Goal: Task Accomplishment & Management: Complete application form

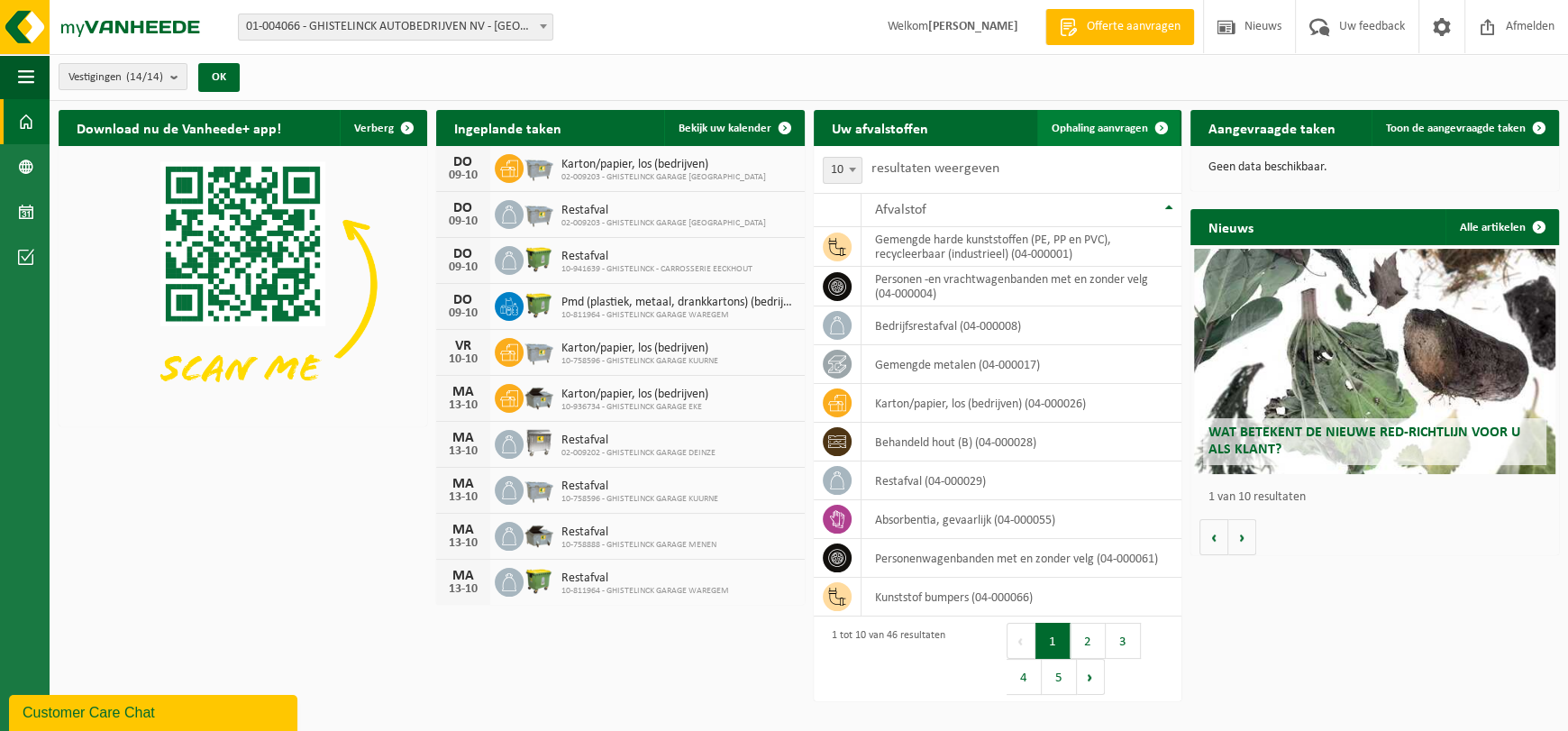
click at [1132, 128] on span "Ophaling aanvragen" at bounding box center [1099, 129] width 96 height 12
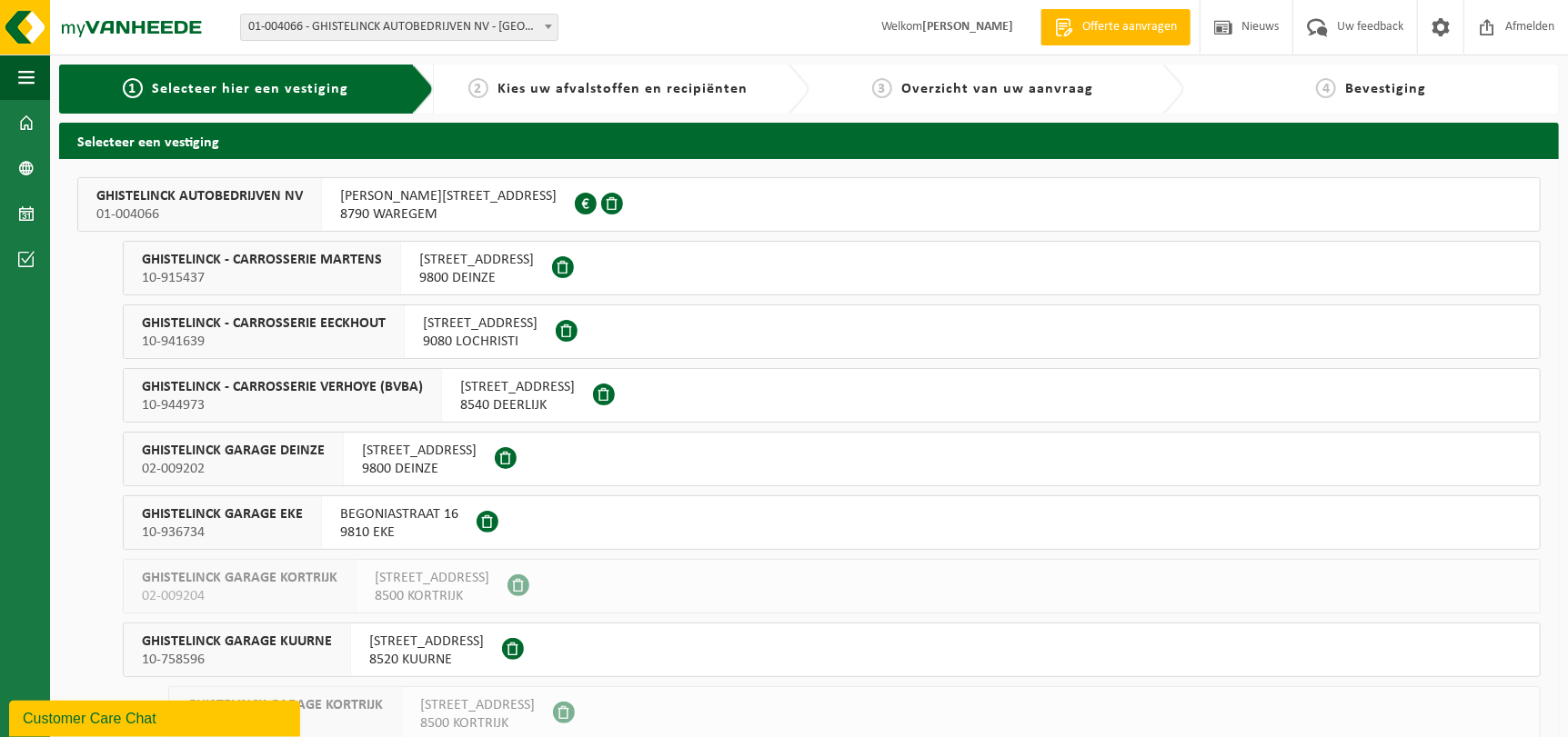
click at [397, 203] on span "FRANKLIN ROOSEVELTLAAN 165" at bounding box center [448, 197] width 216 height 18
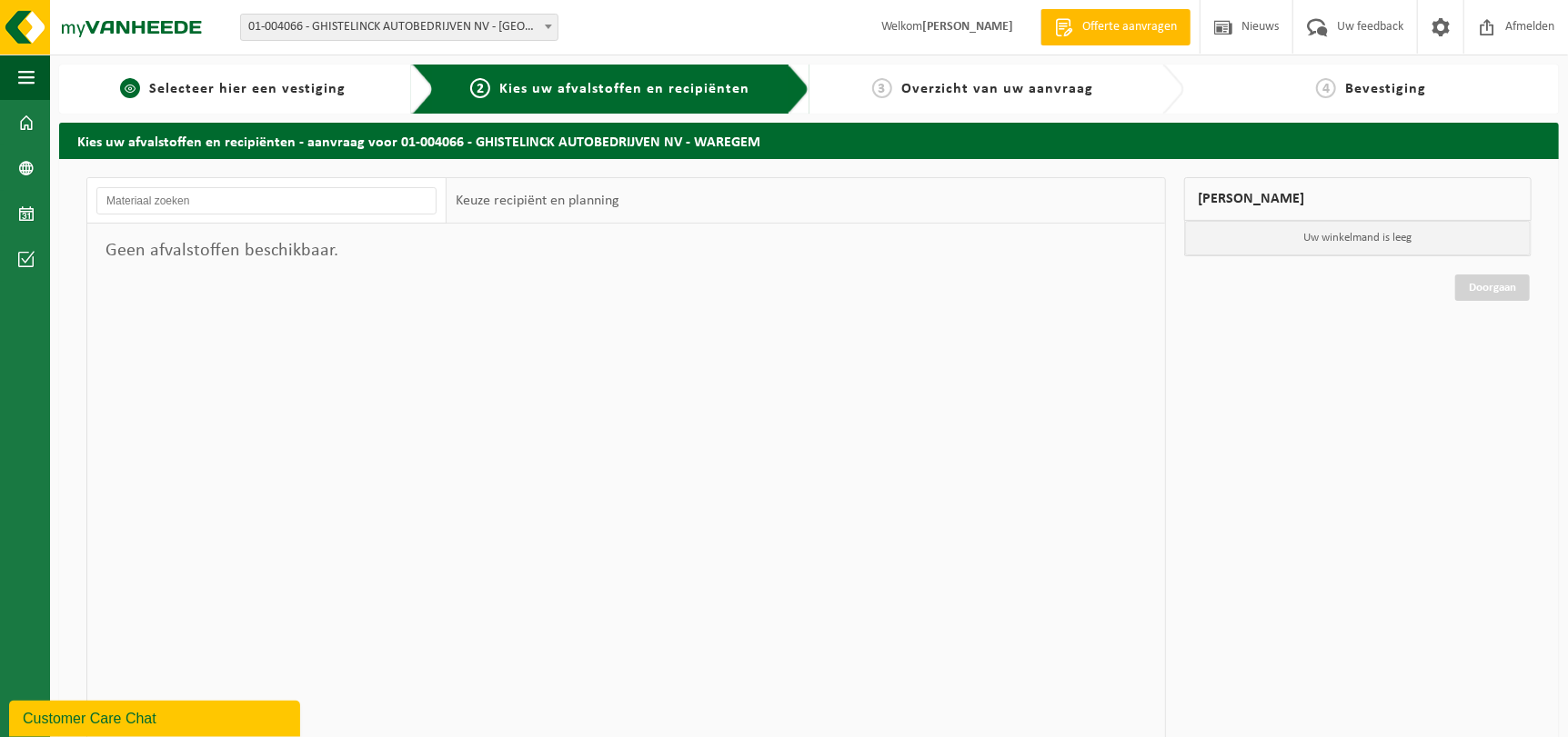
click at [246, 82] on span "Selecteer hier een vestiging" at bounding box center [248, 88] width 197 height 15
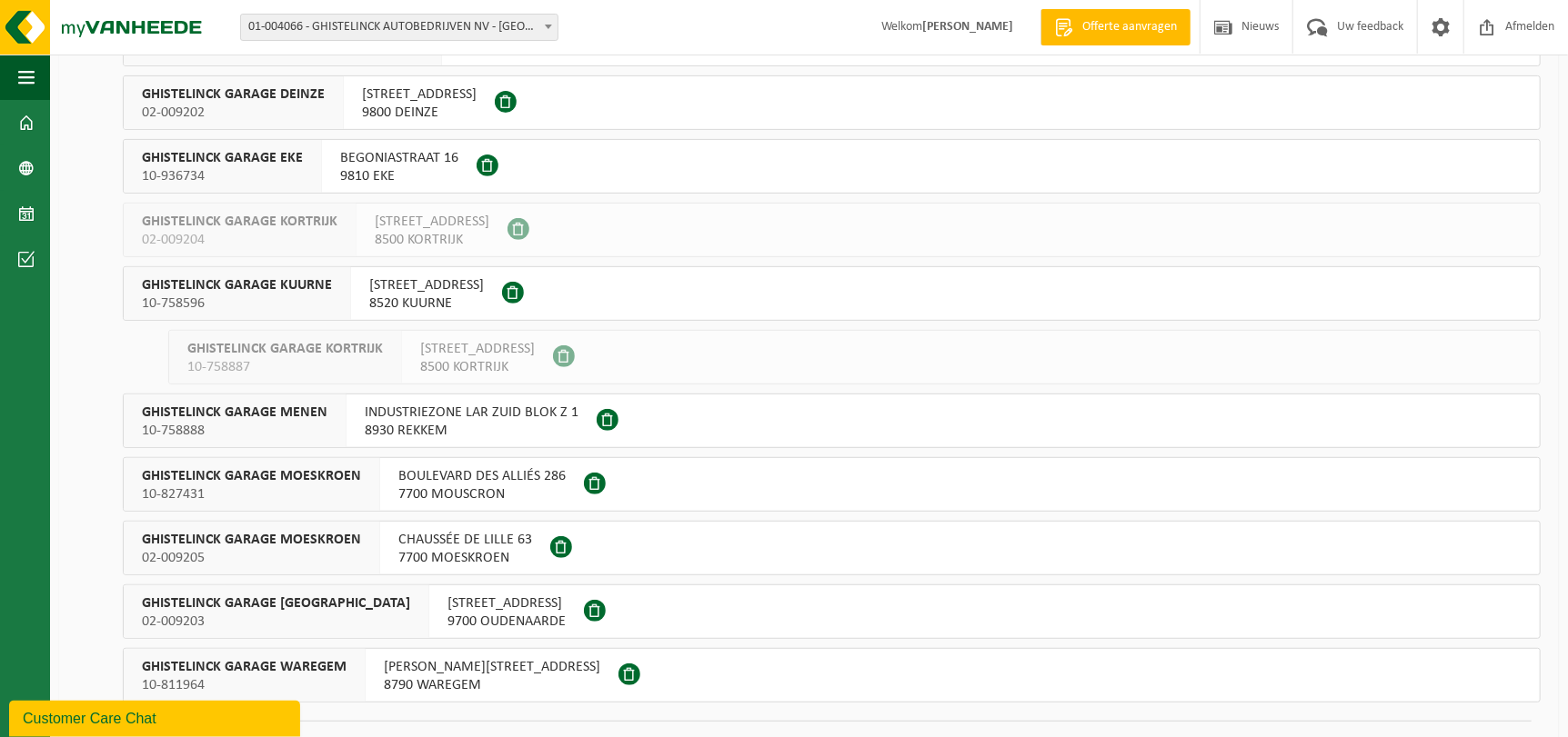
scroll to position [394, 0]
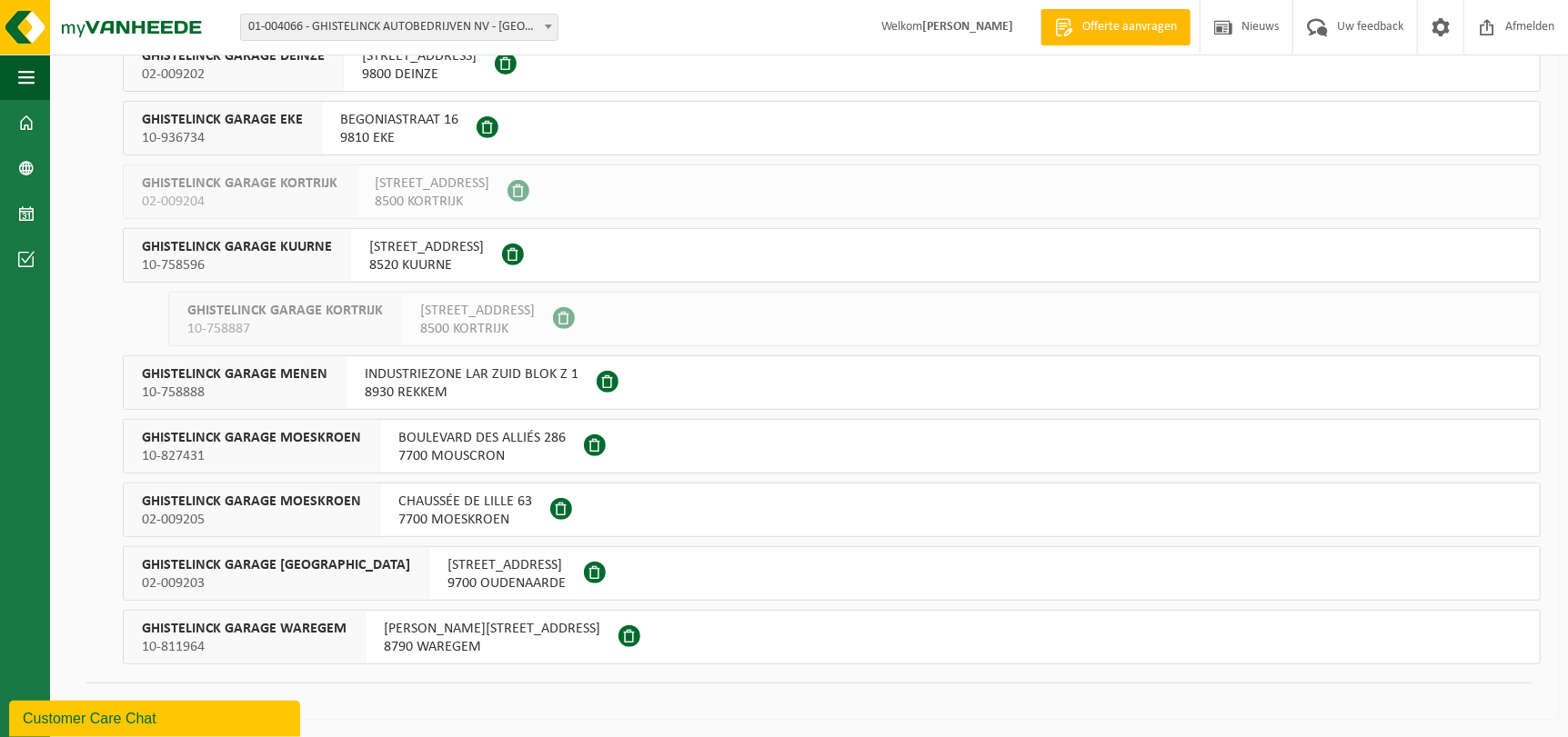
click at [250, 651] on span "10-811964" at bounding box center [244, 647] width 204 height 18
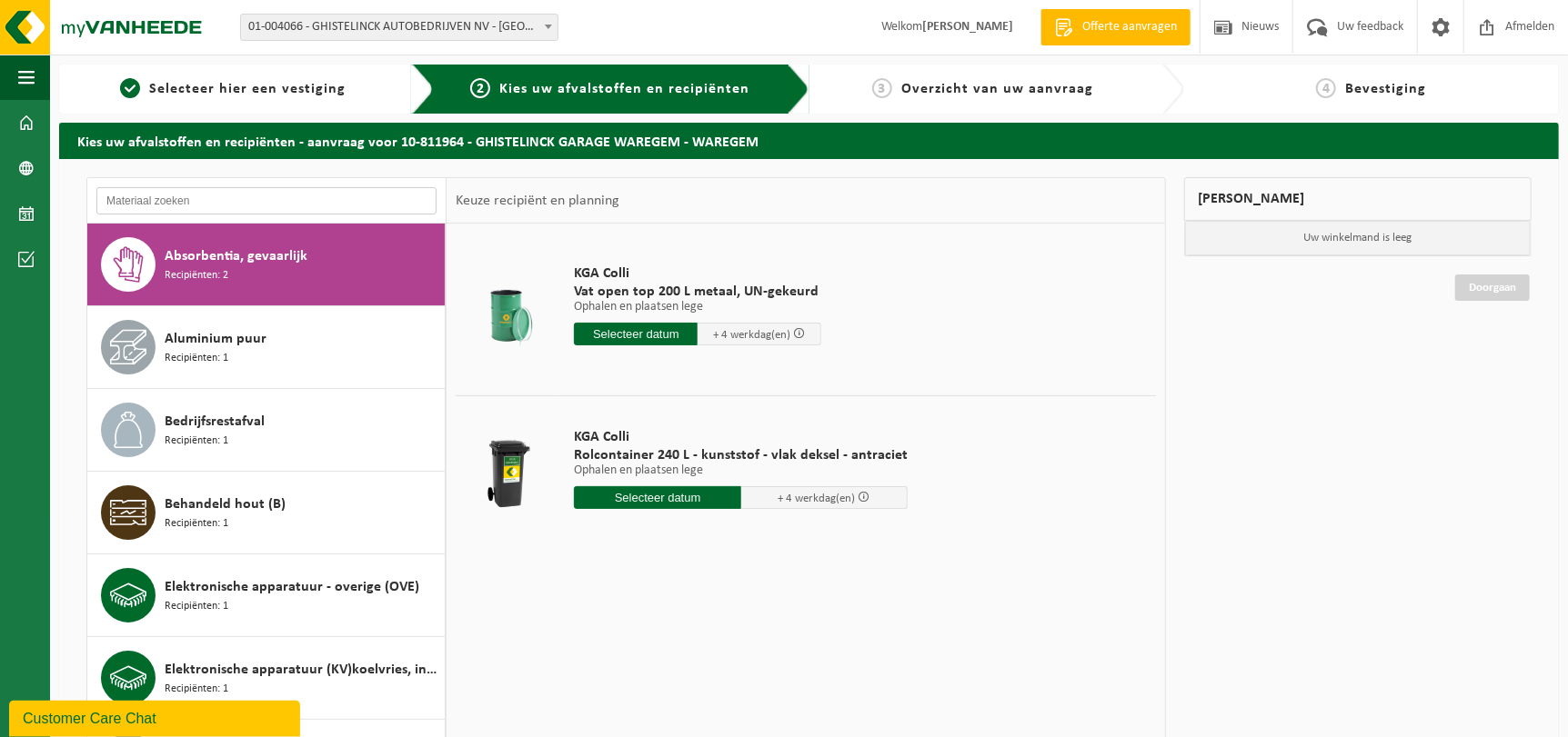
click at [303, 199] on input "text" at bounding box center [266, 201] width 340 height 28
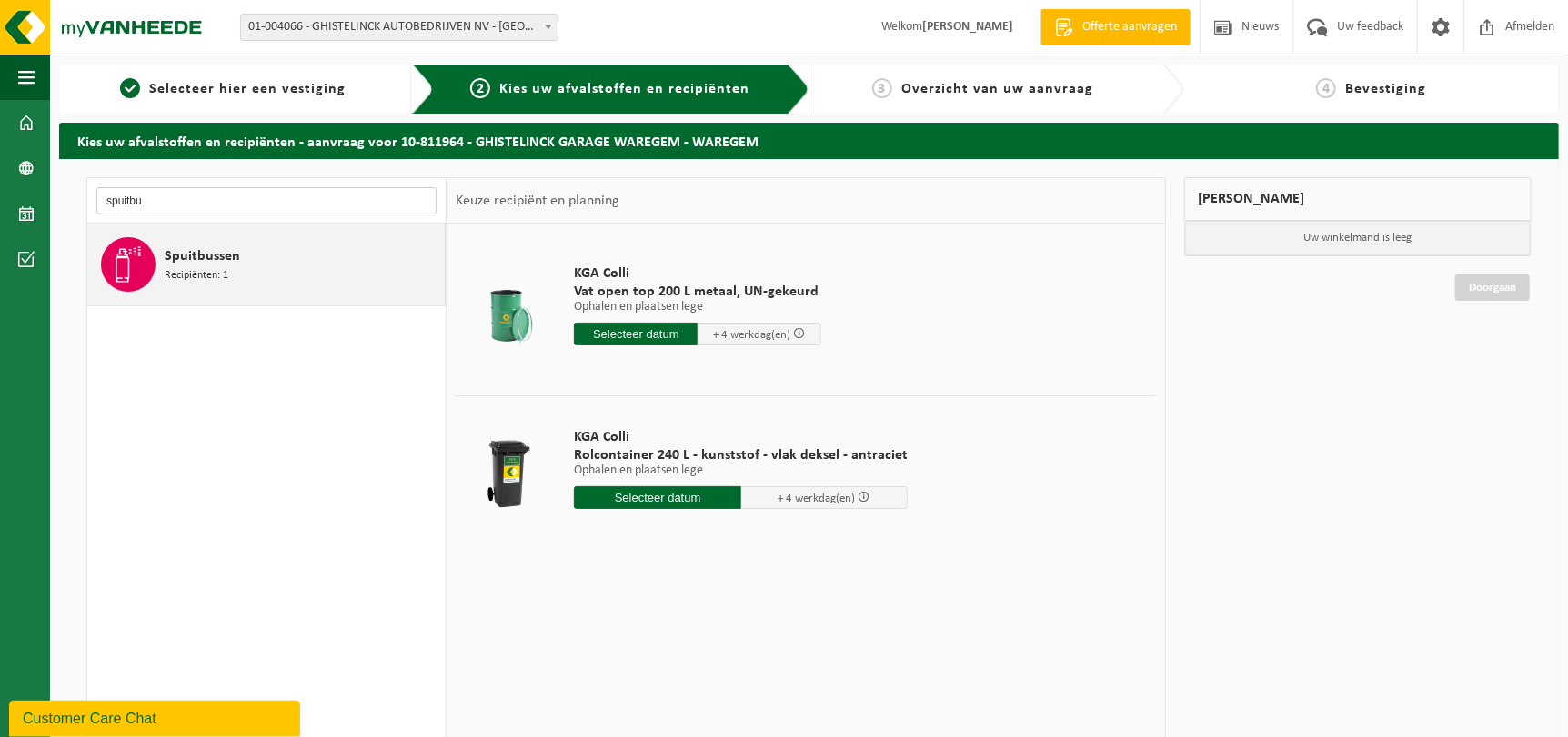
type input "spuitbu"
click at [261, 269] on div "Spuitbussen Recipiënten: 1" at bounding box center [302, 263] width 275 height 54
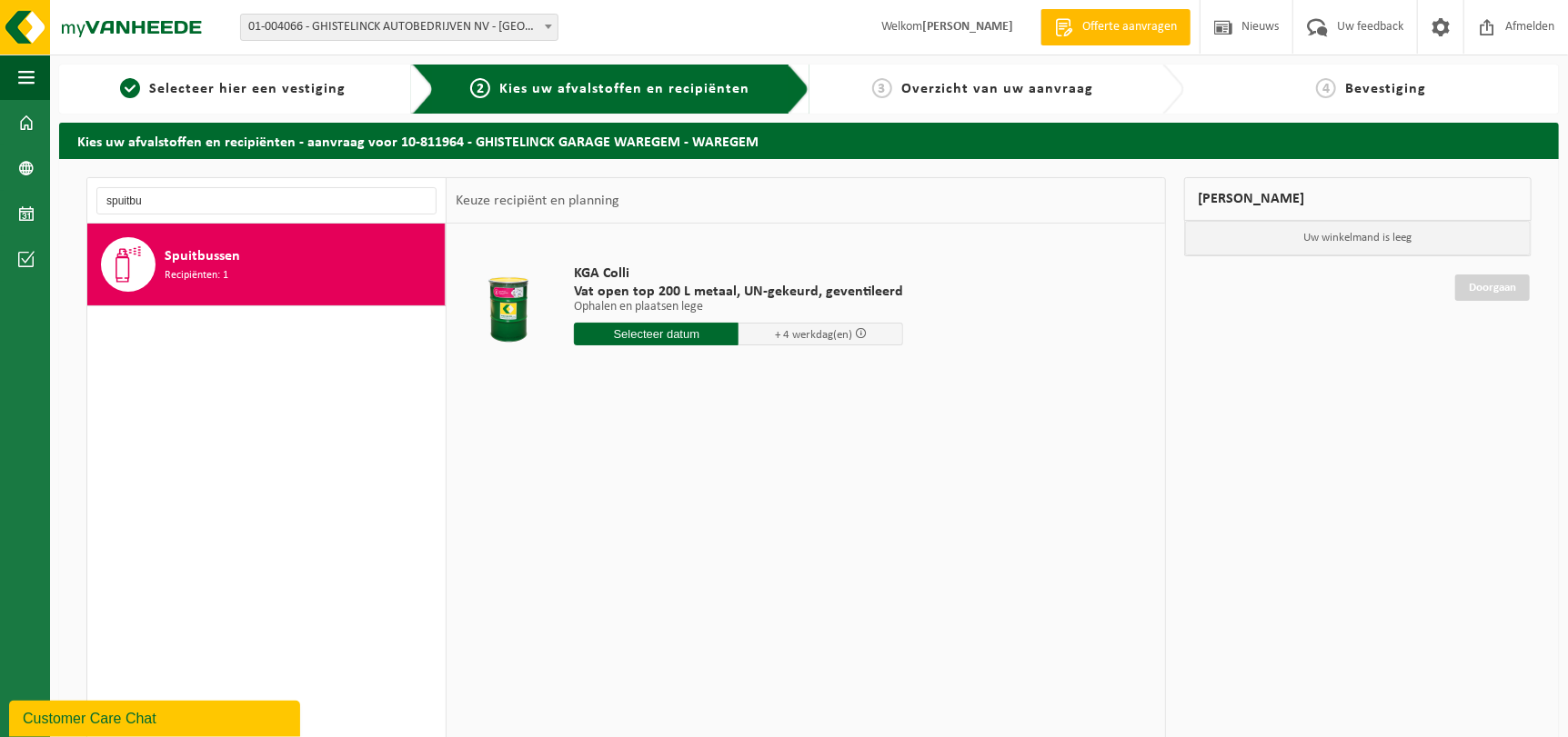
click at [707, 336] on input "text" at bounding box center [656, 333] width 164 height 23
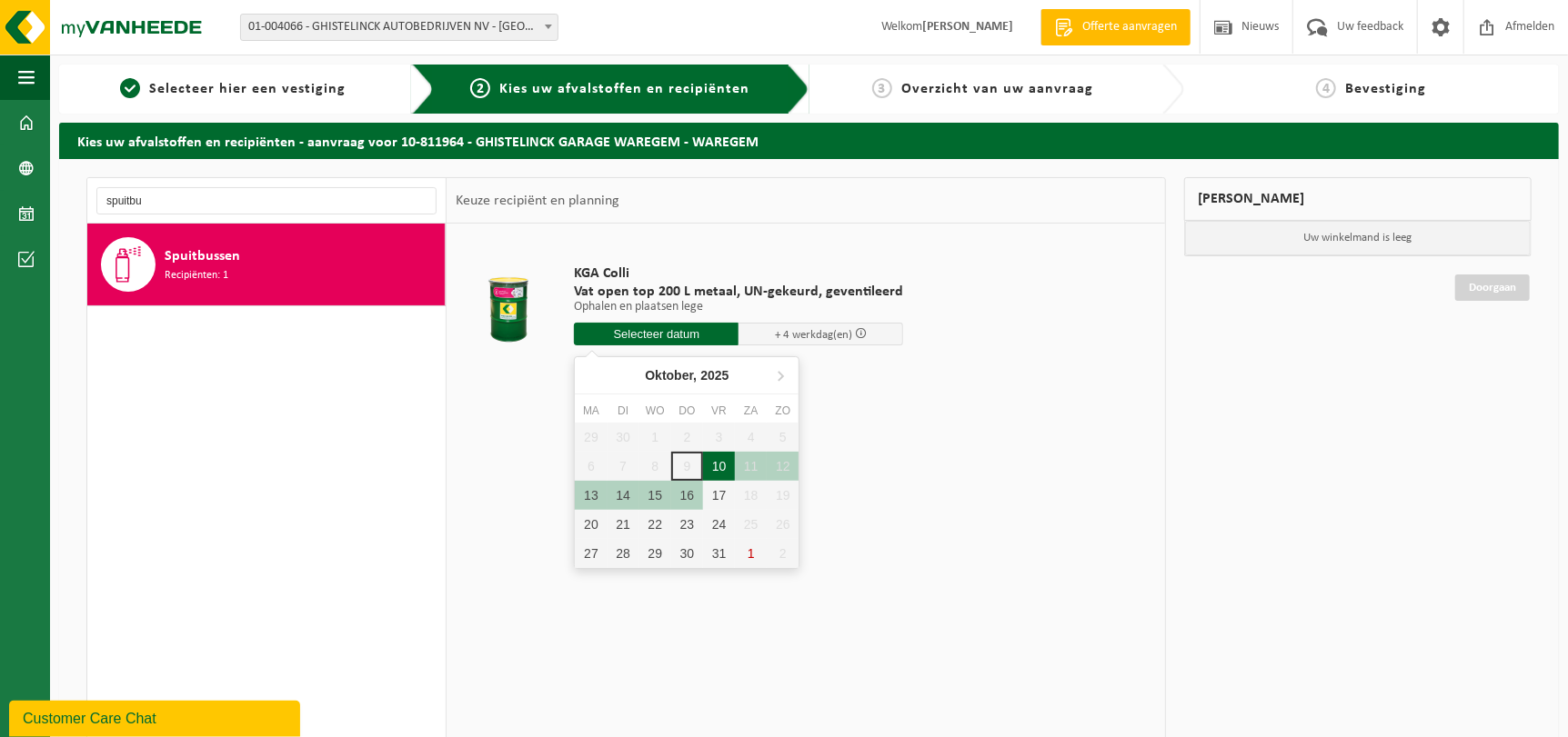
click at [721, 465] on div "10" at bounding box center [719, 467] width 31 height 29
type input "Van 2025-10-10"
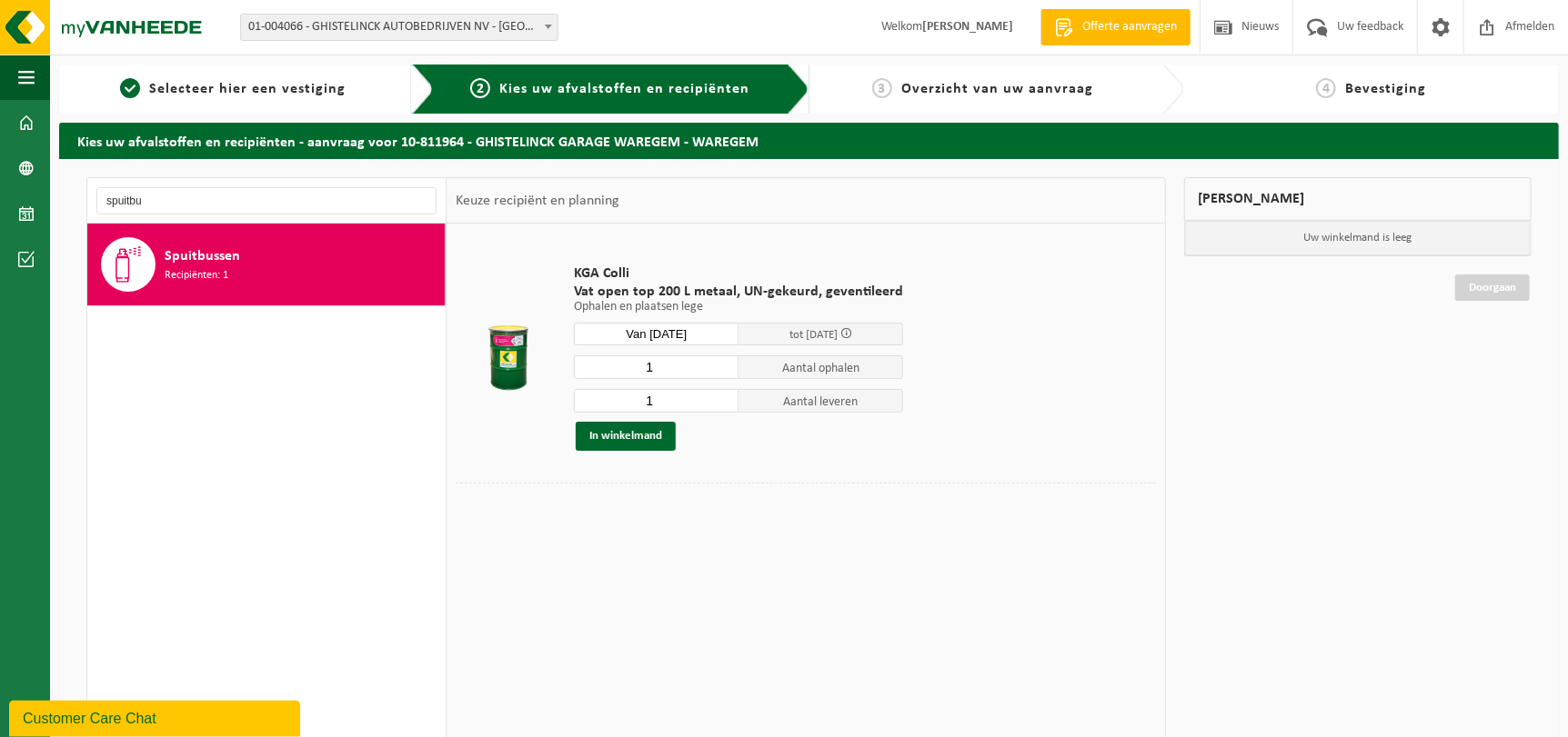
click at [726, 392] on input "1" at bounding box center [656, 401] width 164 height 24
type input "2"
click at [724, 397] on input "2" at bounding box center [656, 401] width 164 height 24
click at [651, 435] on button "In winkelmand" at bounding box center [626, 436] width 100 height 29
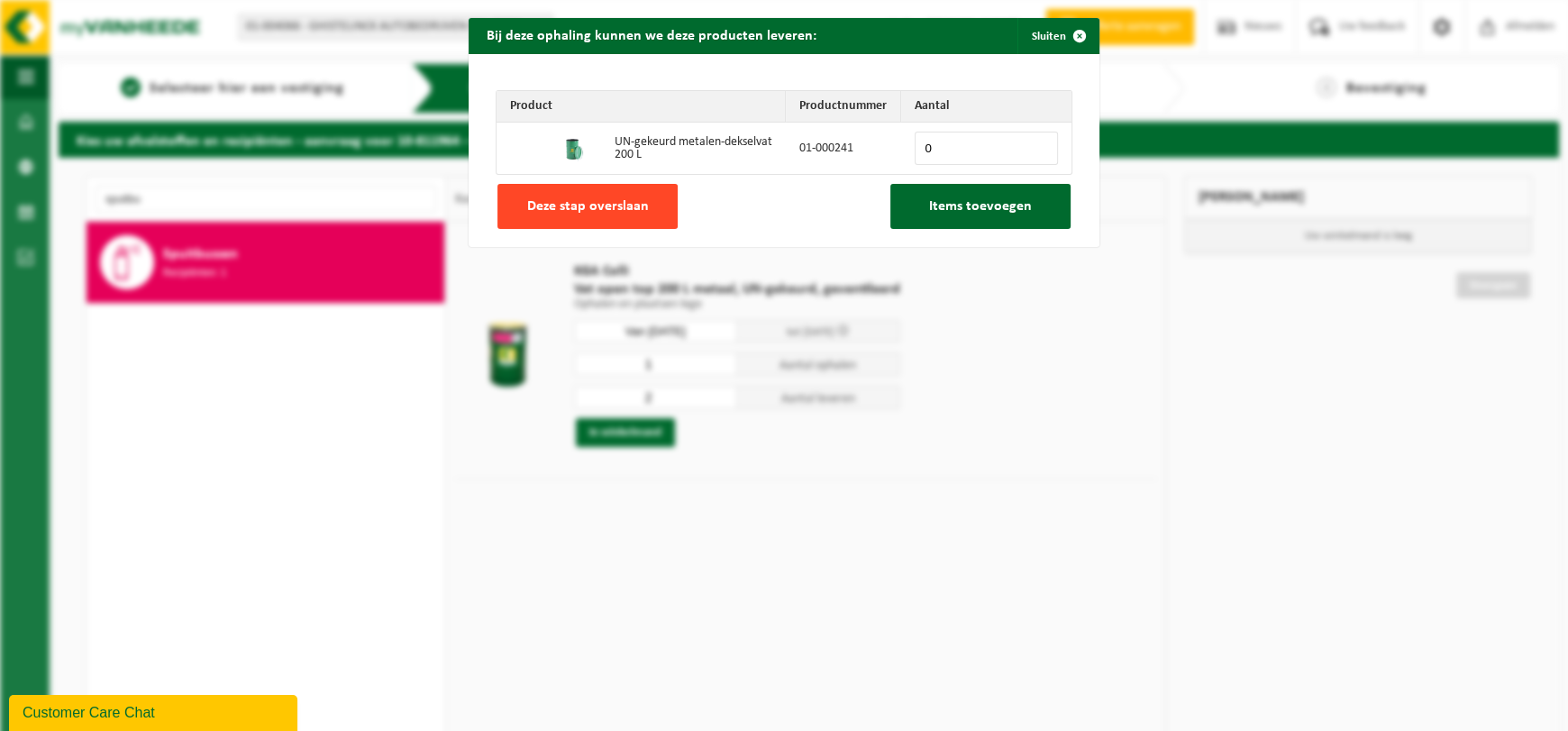
click at [599, 211] on span "Deze stap overslaan" at bounding box center [588, 206] width 122 height 15
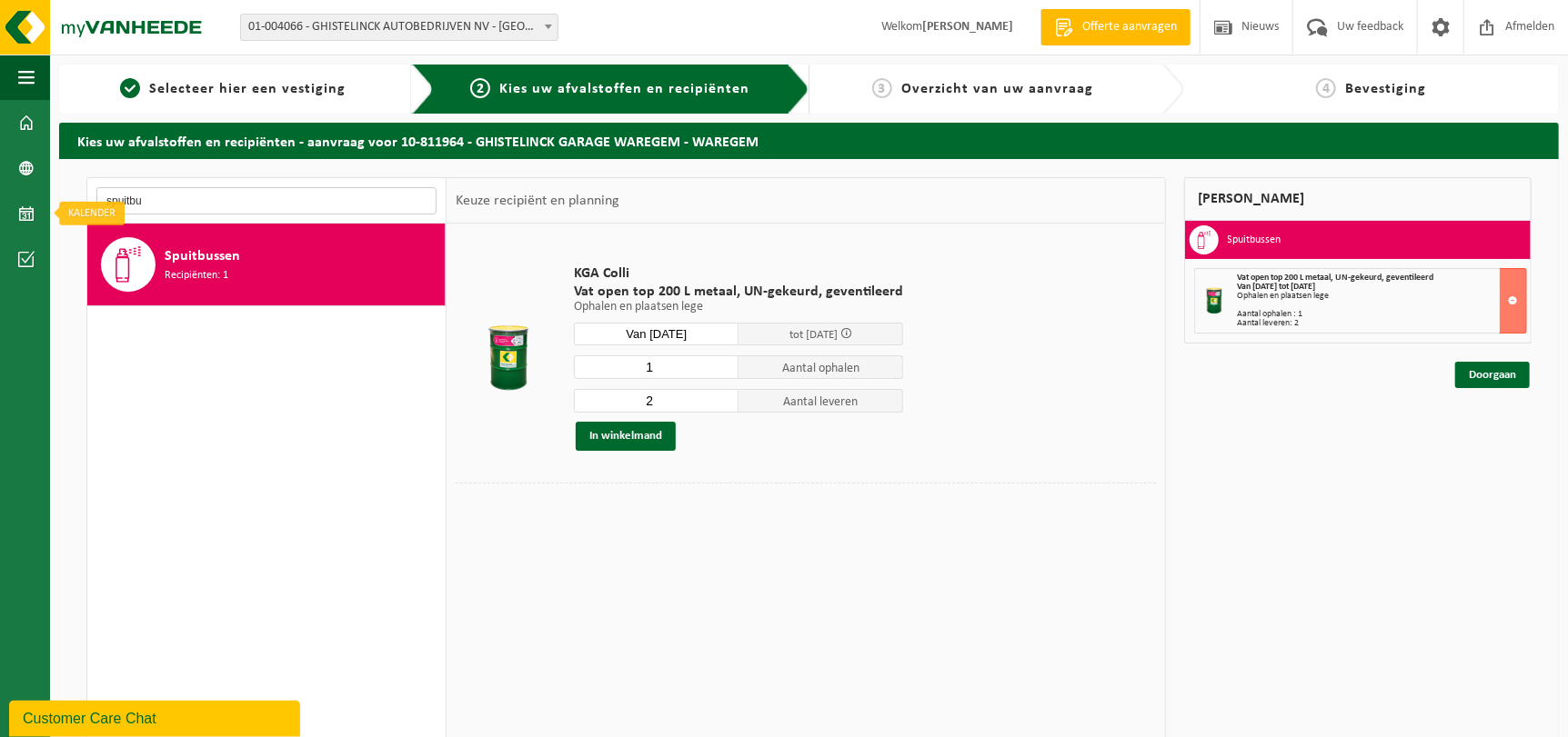
drag, startPoint x: 270, startPoint y: 203, endPoint x: -19, endPoint y: 214, distance: 289.2
click at [0, 214] on html "Vestiging: 01-004066 - GHISTELINCK AUTOBEDRIJVEN NV - WAREGEM 10-915437 - GHIST…" at bounding box center [784, 368] width 1568 height 737
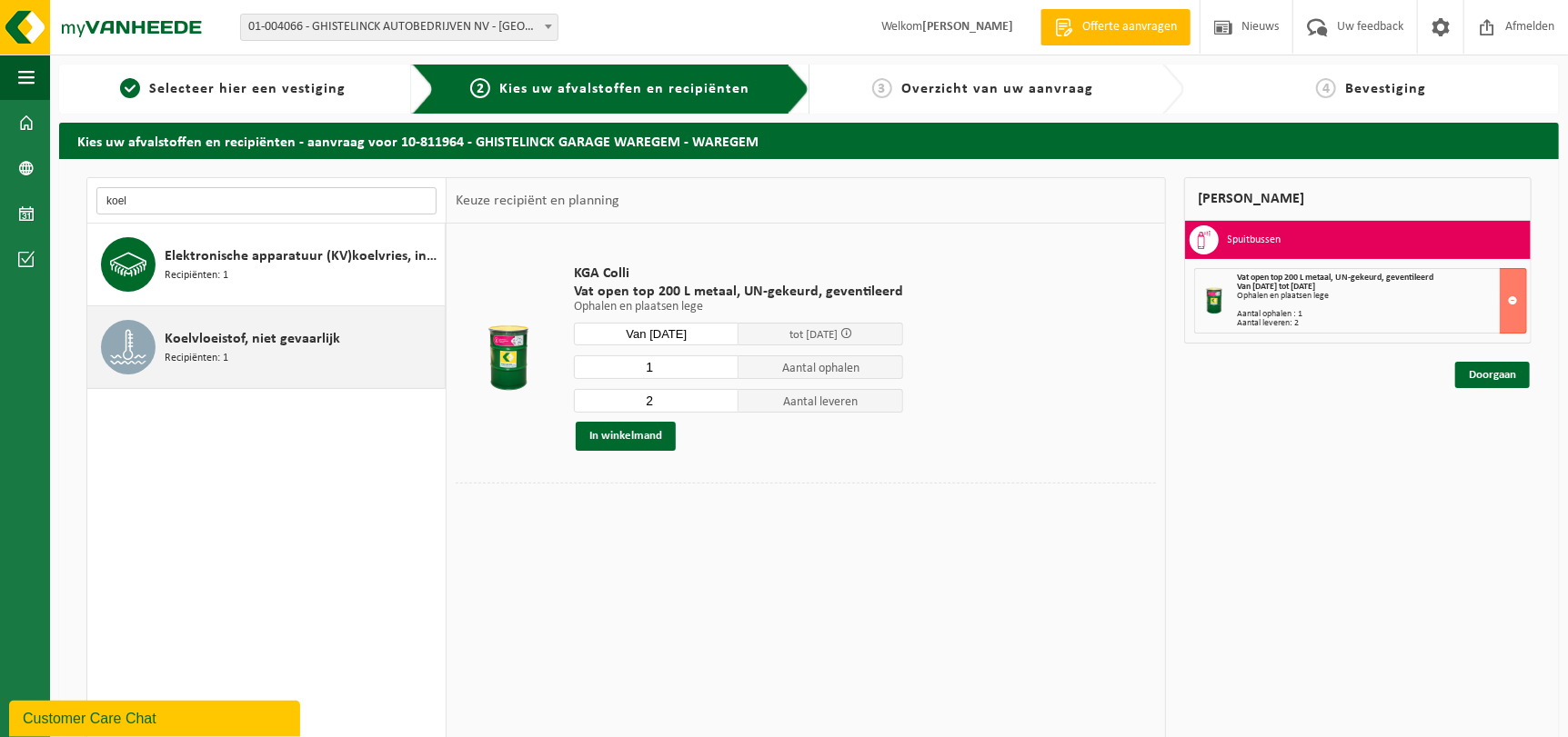
type input "koel"
click at [261, 347] on span "Koelvloeistof, niet gevaarlijk" at bounding box center [252, 339] width 176 height 22
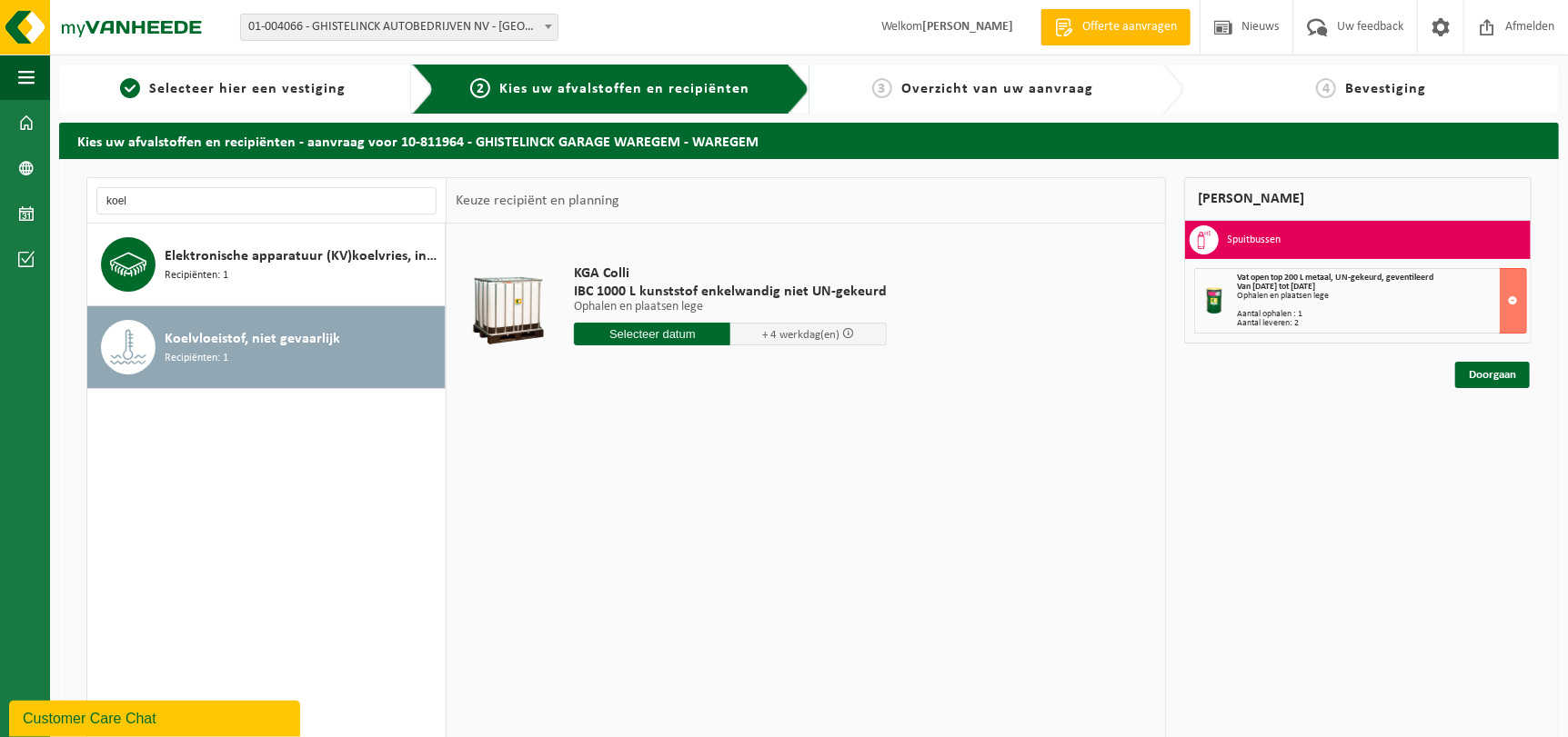
click at [693, 324] on input "text" at bounding box center [652, 333] width 156 height 23
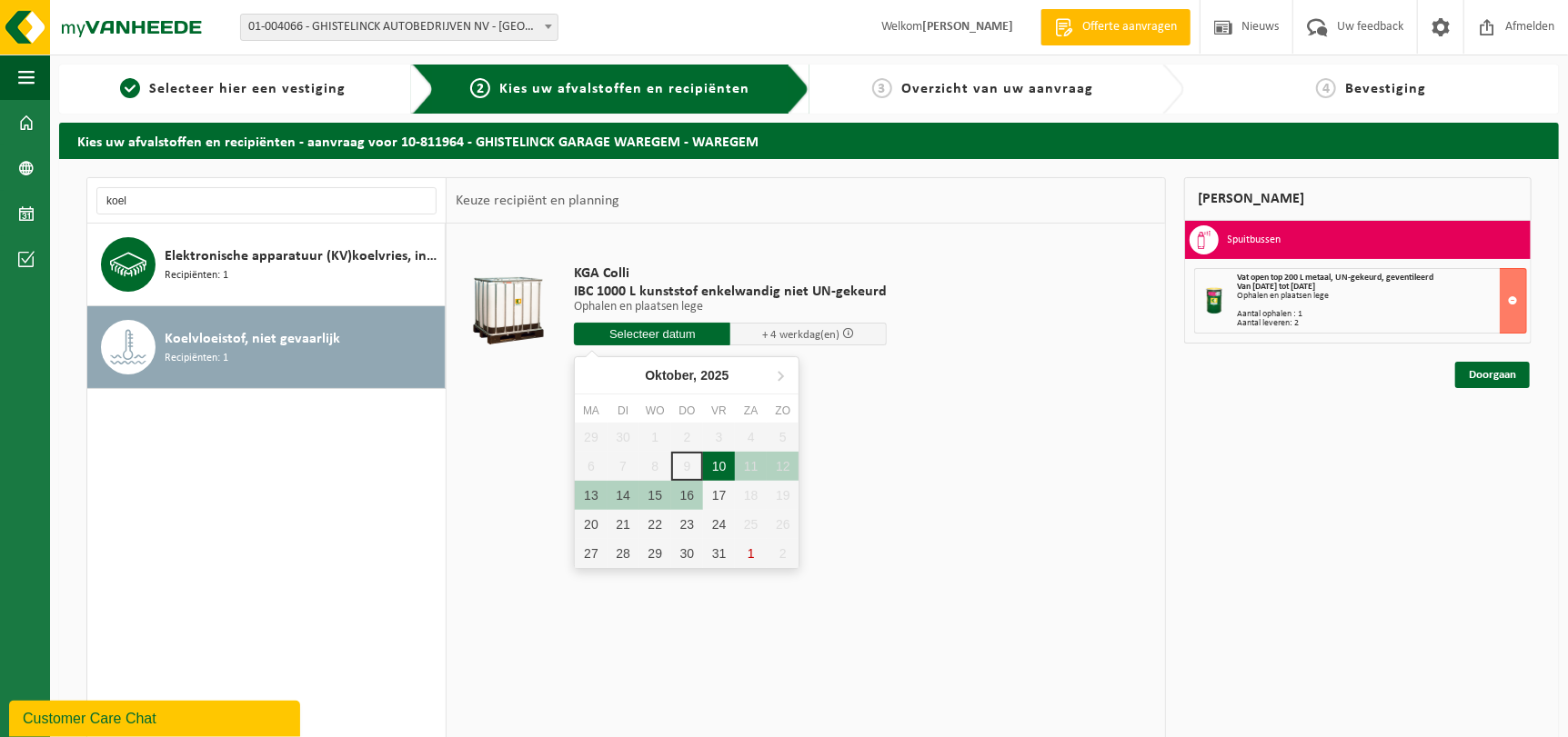
click at [703, 454] on div "10" at bounding box center [719, 467] width 31 height 29
type input "Van 2025-10-10"
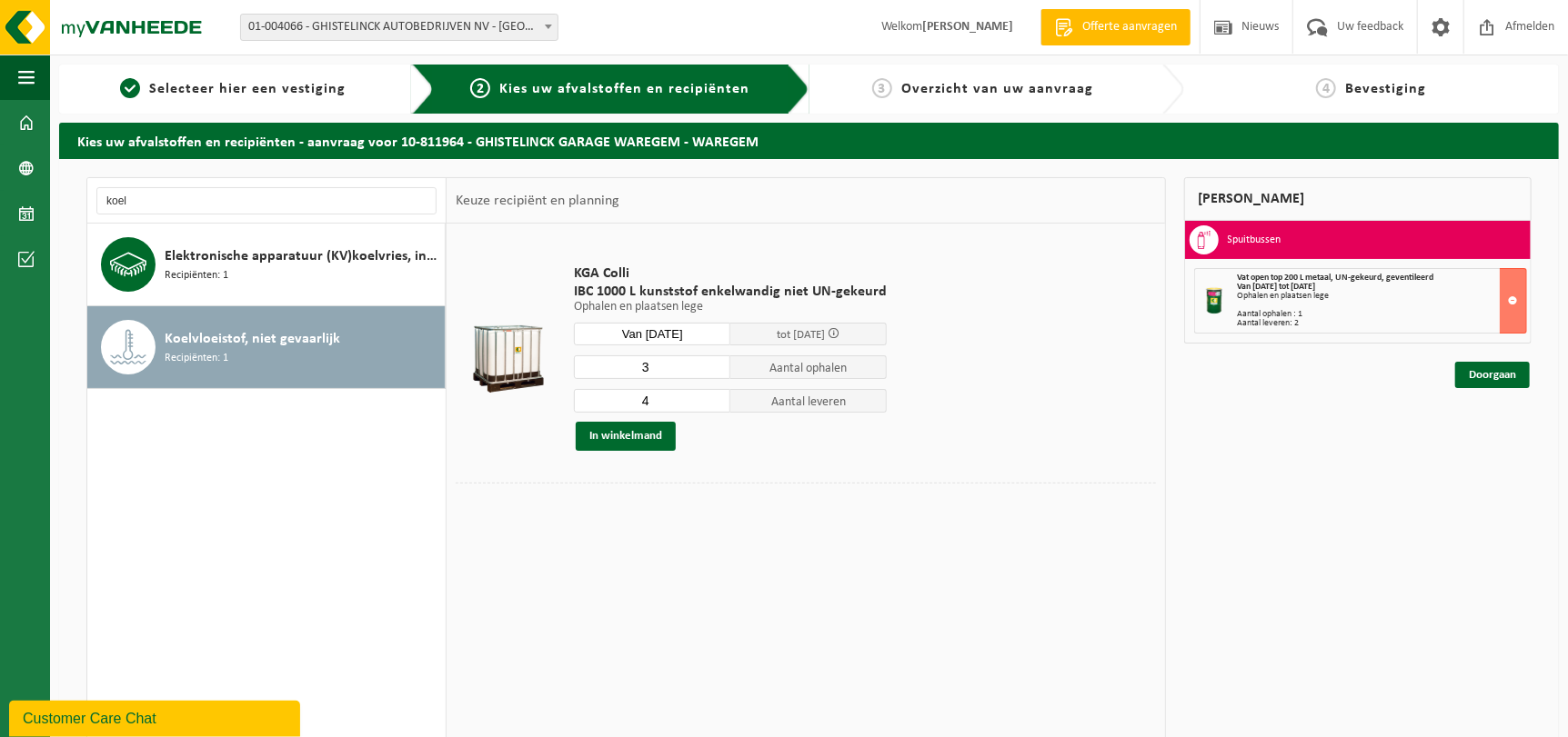
click at [714, 371] on input "3" at bounding box center [652, 368] width 156 height 24
click at [714, 371] on input "2" at bounding box center [652, 368] width 156 height 24
type input "1"
click at [714, 371] on input "1" at bounding box center [652, 368] width 156 height 24
click at [716, 406] on input "3" at bounding box center [652, 401] width 156 height 24
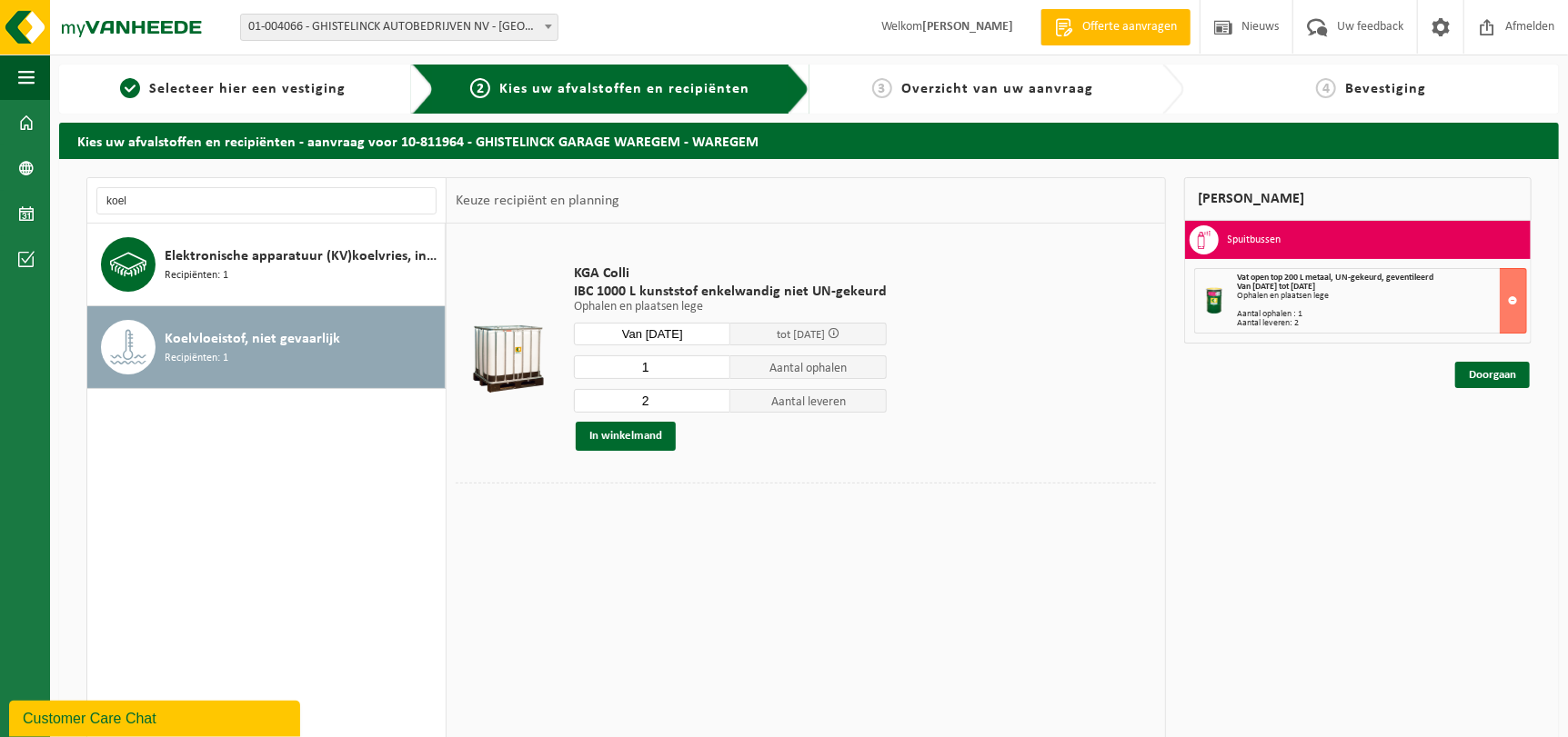
click at [716, 406] on input "2" at bounding box center [652, 401] width 156 height 24
type input "1"
click at [716, 406] on input "1" at bounding box center [652, 401] width 156 height 24
click at [664, 440] on button "In winkelmand" at bounding box center [626, 436] width 100 height 29
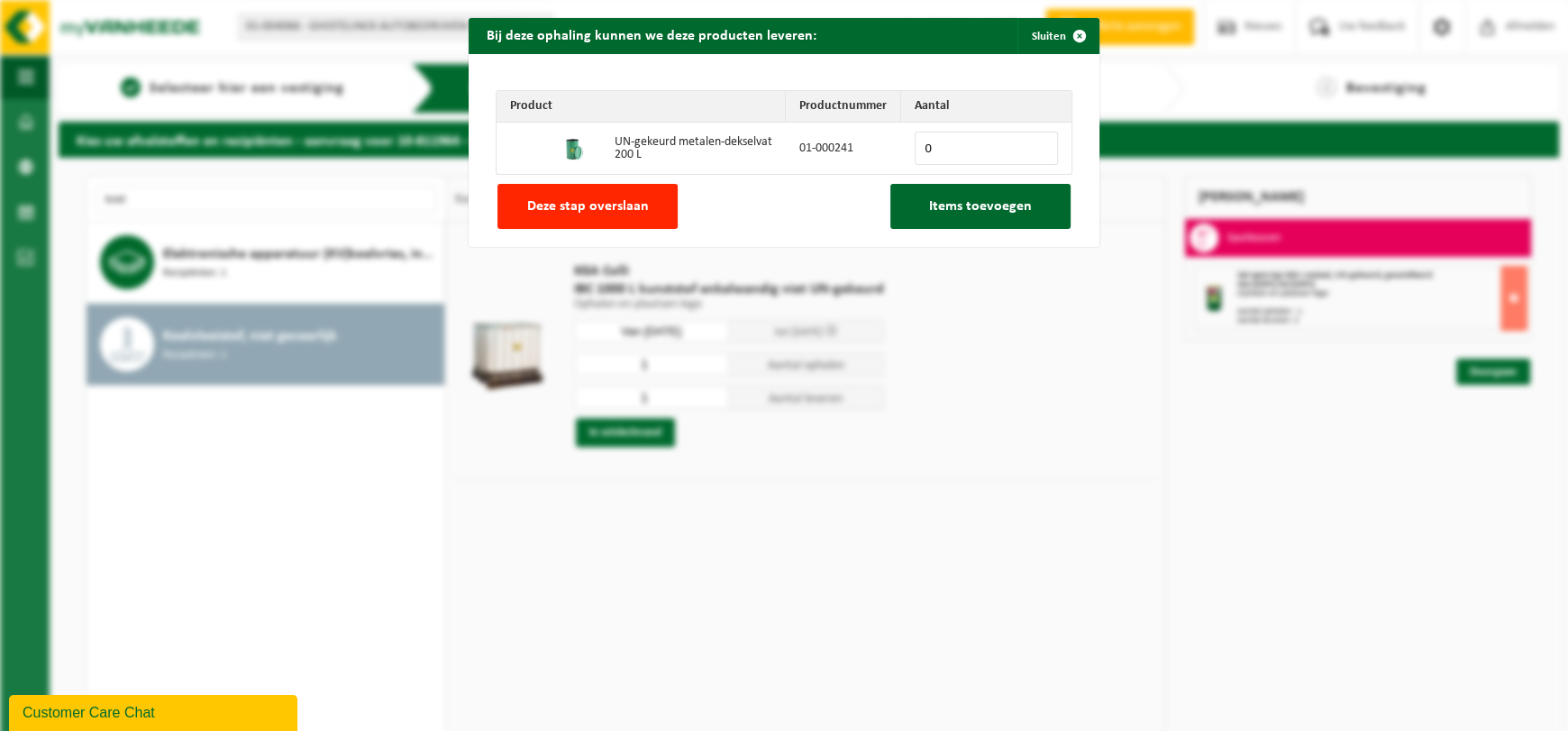
drag, startPoint x: 953, startPoint y: 150, endPoint x: 907, endPoint y: 150, distance: 46.0
click at [907, 150] on td "0" at bounding box center [986, 148] width 171 height 52
click at [1035, 136] on input "0" at bounding box center [986, 148] width 143 height 33
click at [1037, 141] on input "1" at bounding box center [986, 148] width 143 height 33
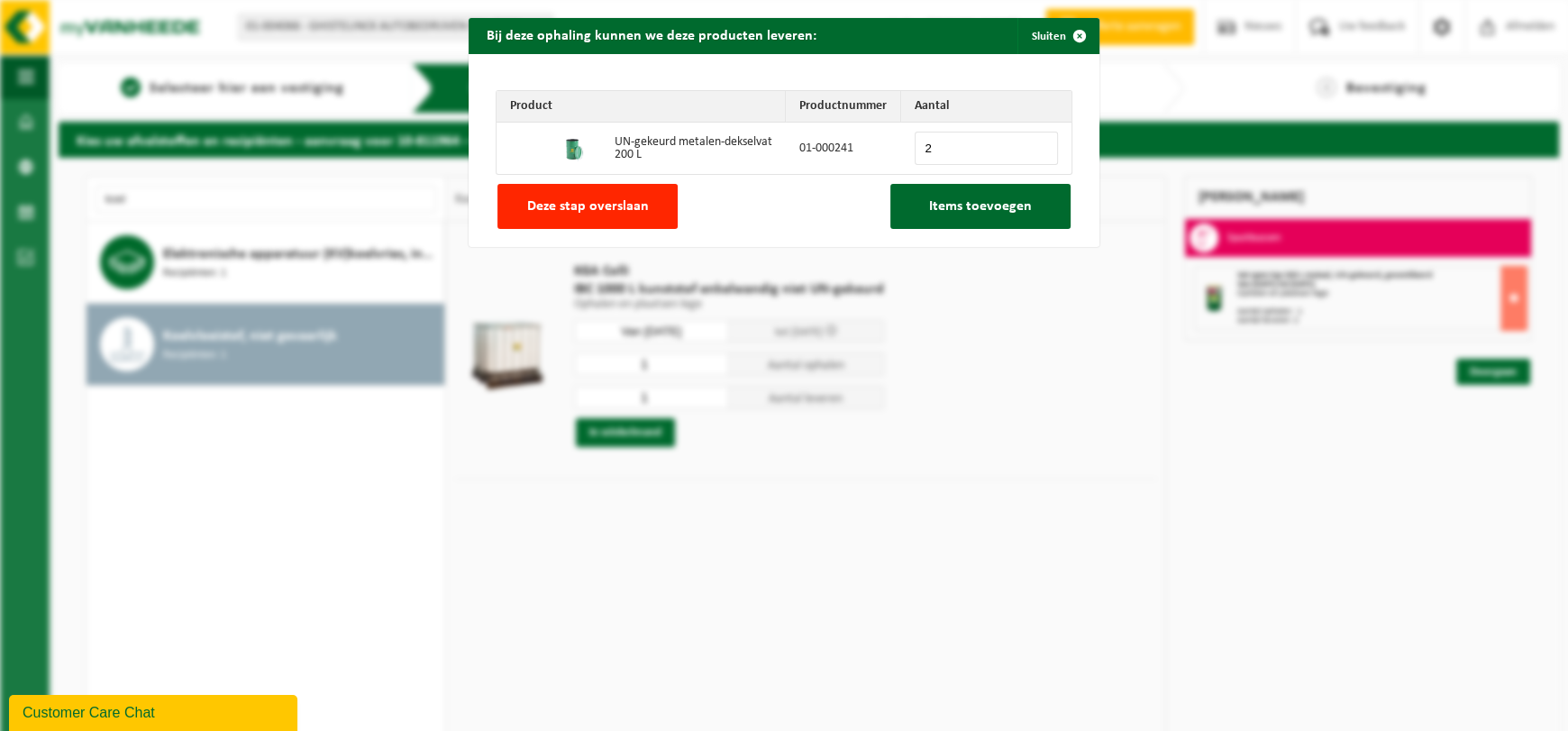
type input "2"
click at [1037, 141] on input "2" at bounding box center [986, 148] width 143 height 33
click at [990, 208] on span "Items toevoegen" at bounding box center [980, 206] width 102 height 15
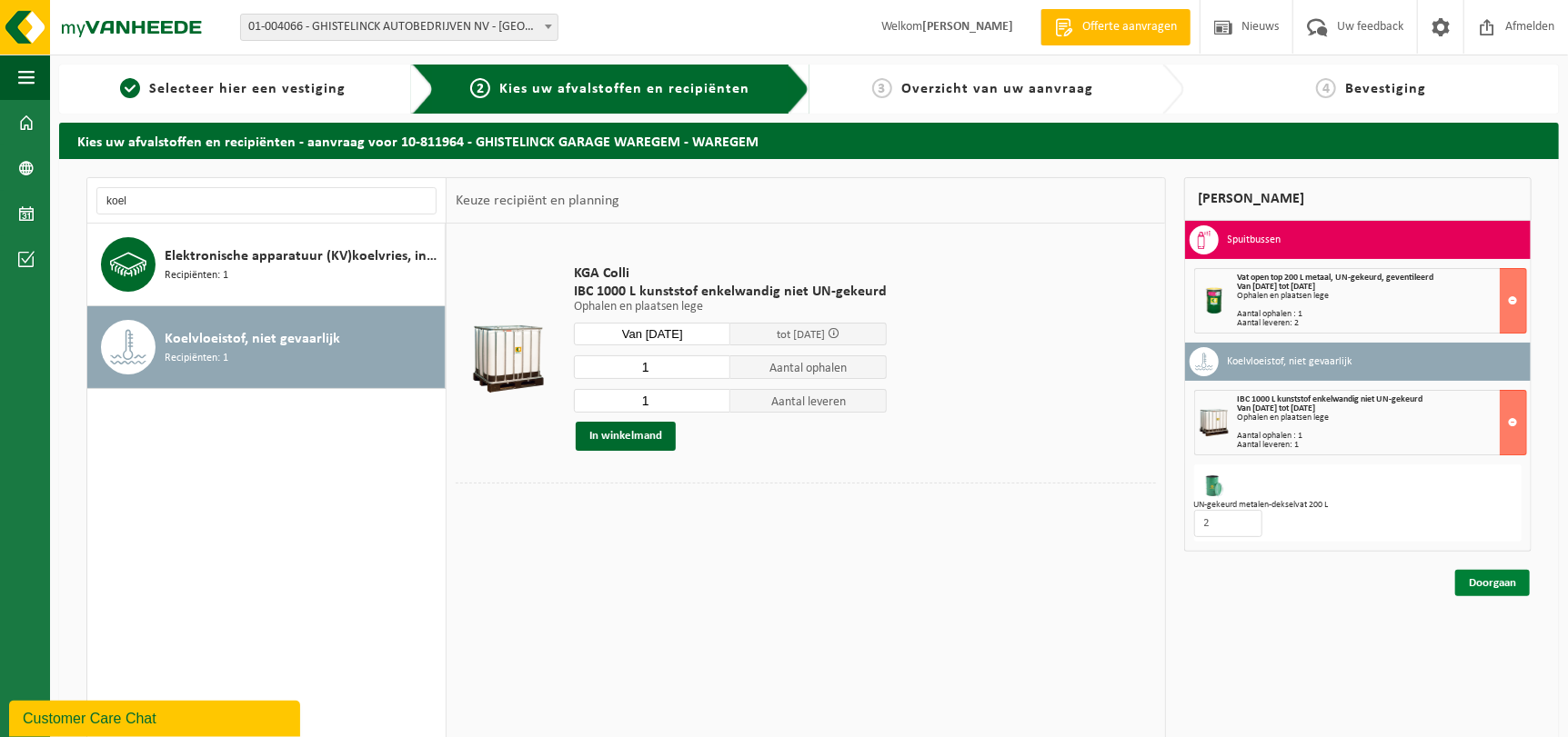
click at [1514, 588] on link "Doorgaan" at bounding box center [1492, 583] width 75 height 27
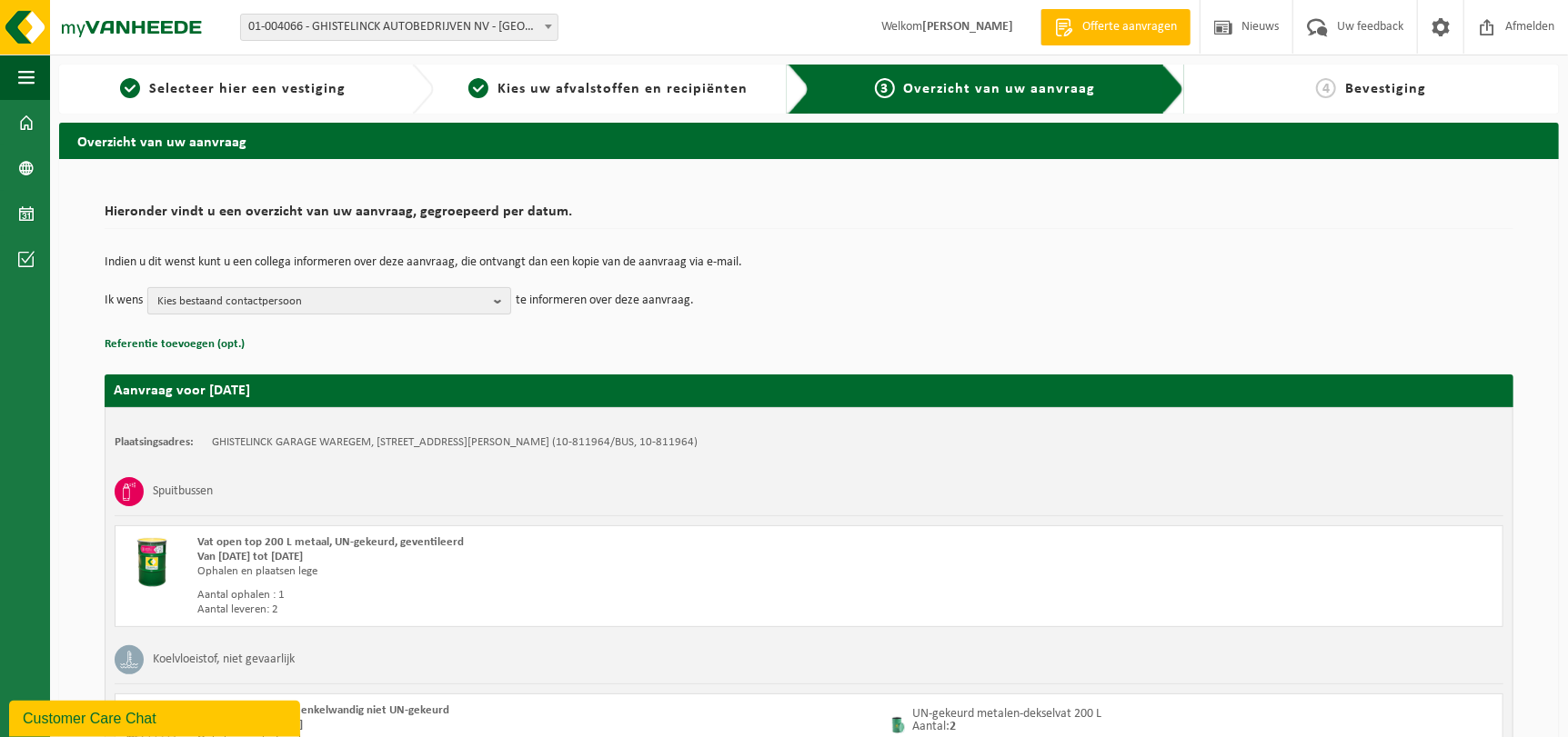
click at [395, 293] on span "Kies bestaand contactpersoon" at bounding box center [321, 302] width 329 height 28
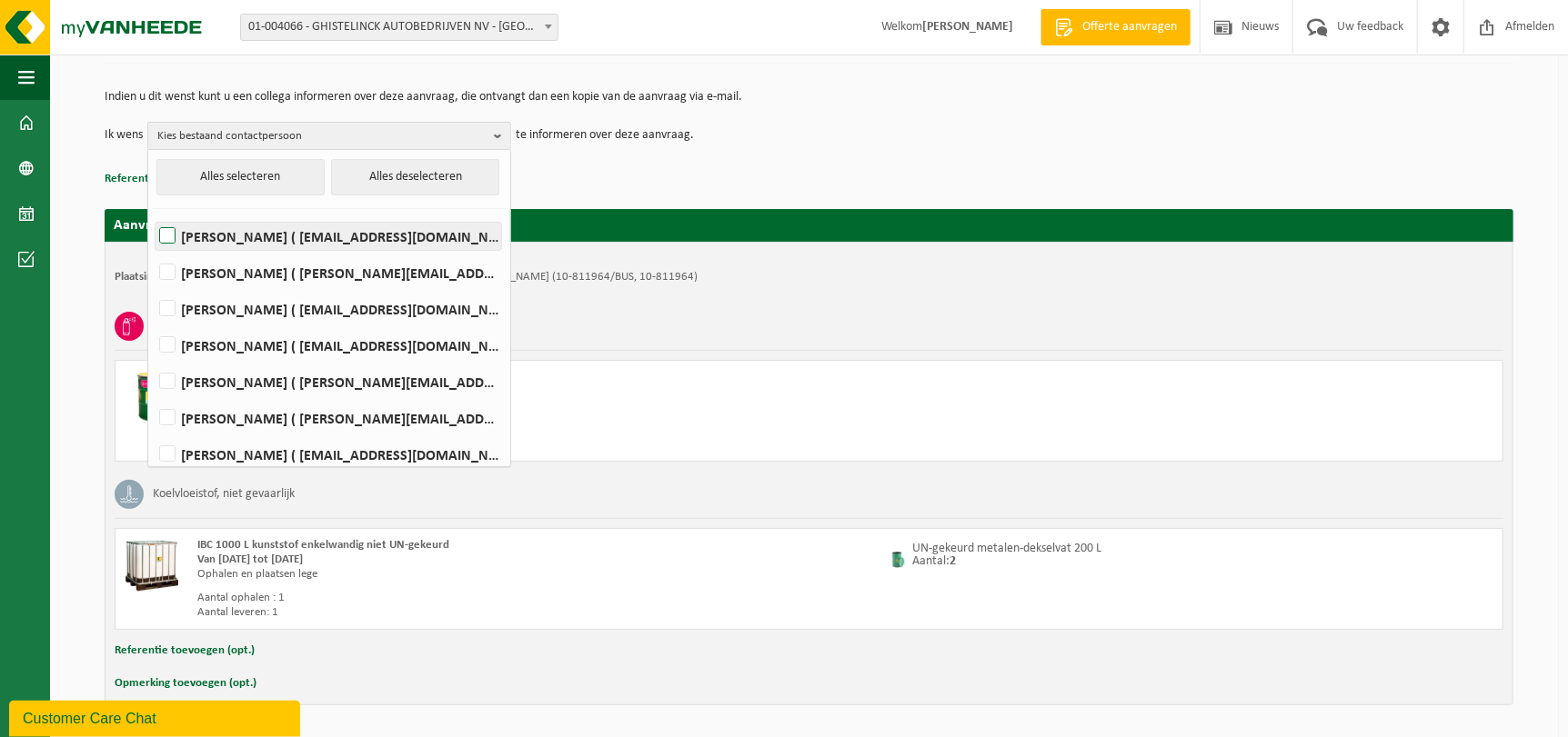
scroll to position [134, 0]
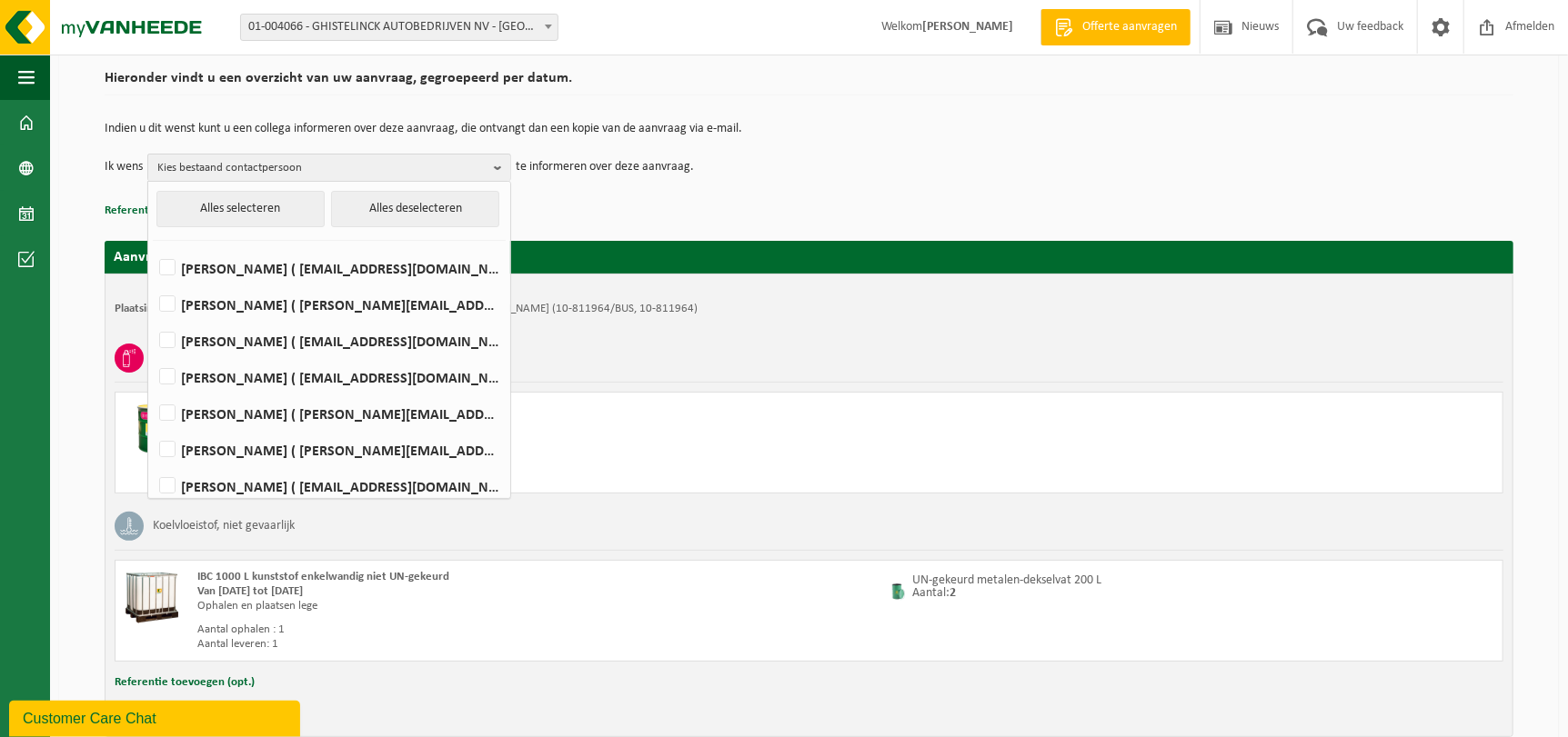
click at [826, 179] on td "Ik wens Kies bestaand contactpersoon Alles selecteren Alles deselecteren Hans B…" at bounding box center [808, 167] width 1409 height 28
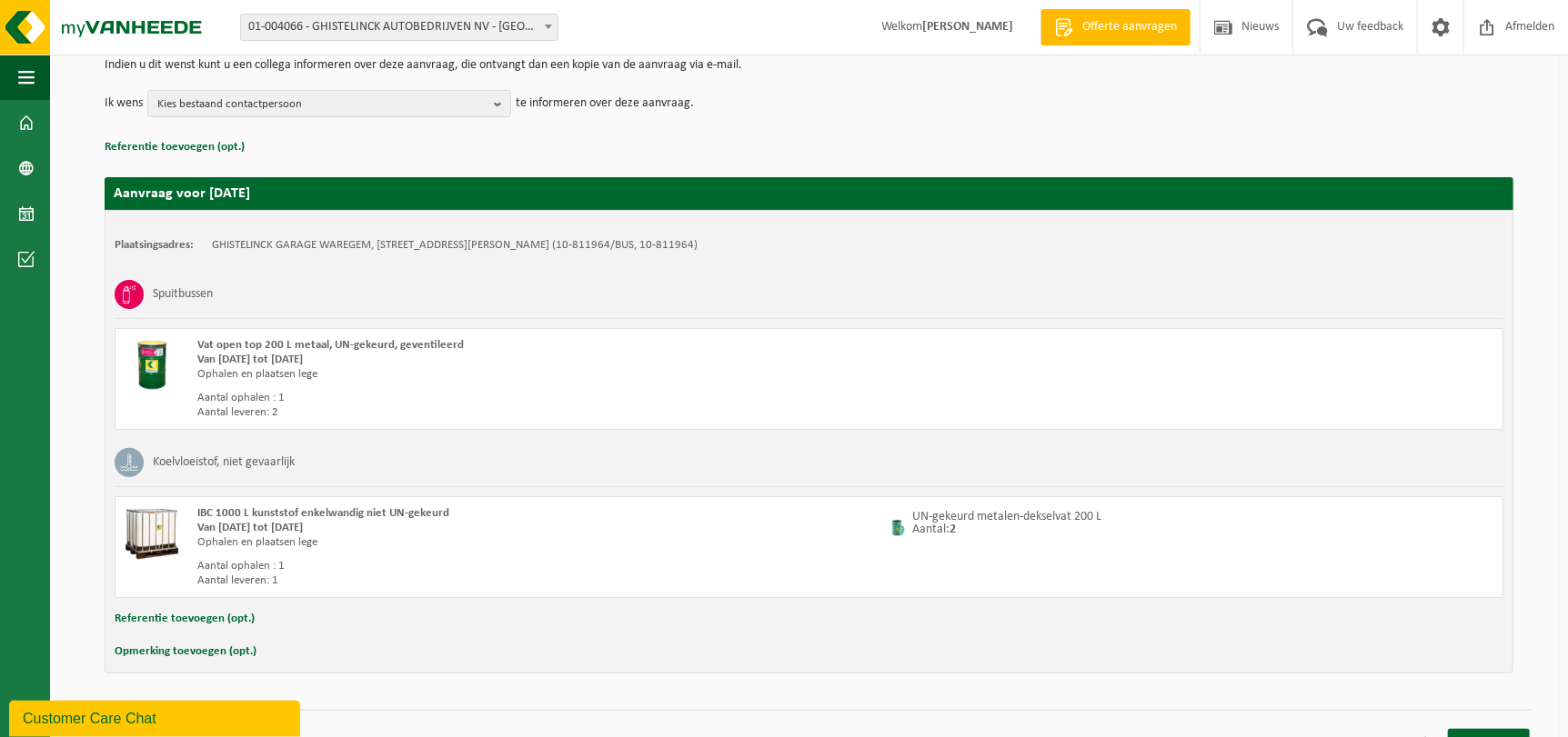
scroll to position [224, 0]
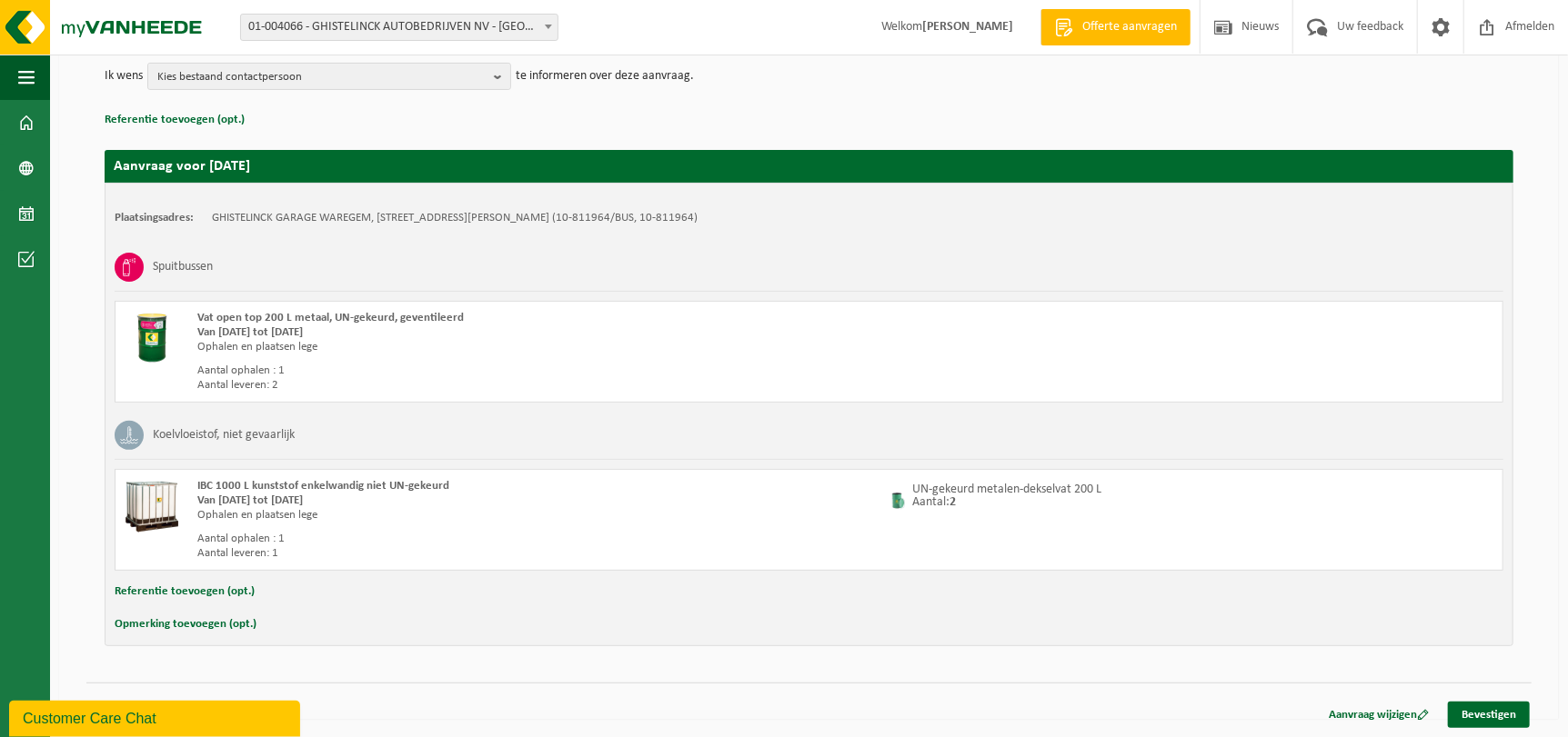
click at [187, 593] on button "Referentie toevoegen (opt.)" at bounding box center [185, 592] width 140 height 24
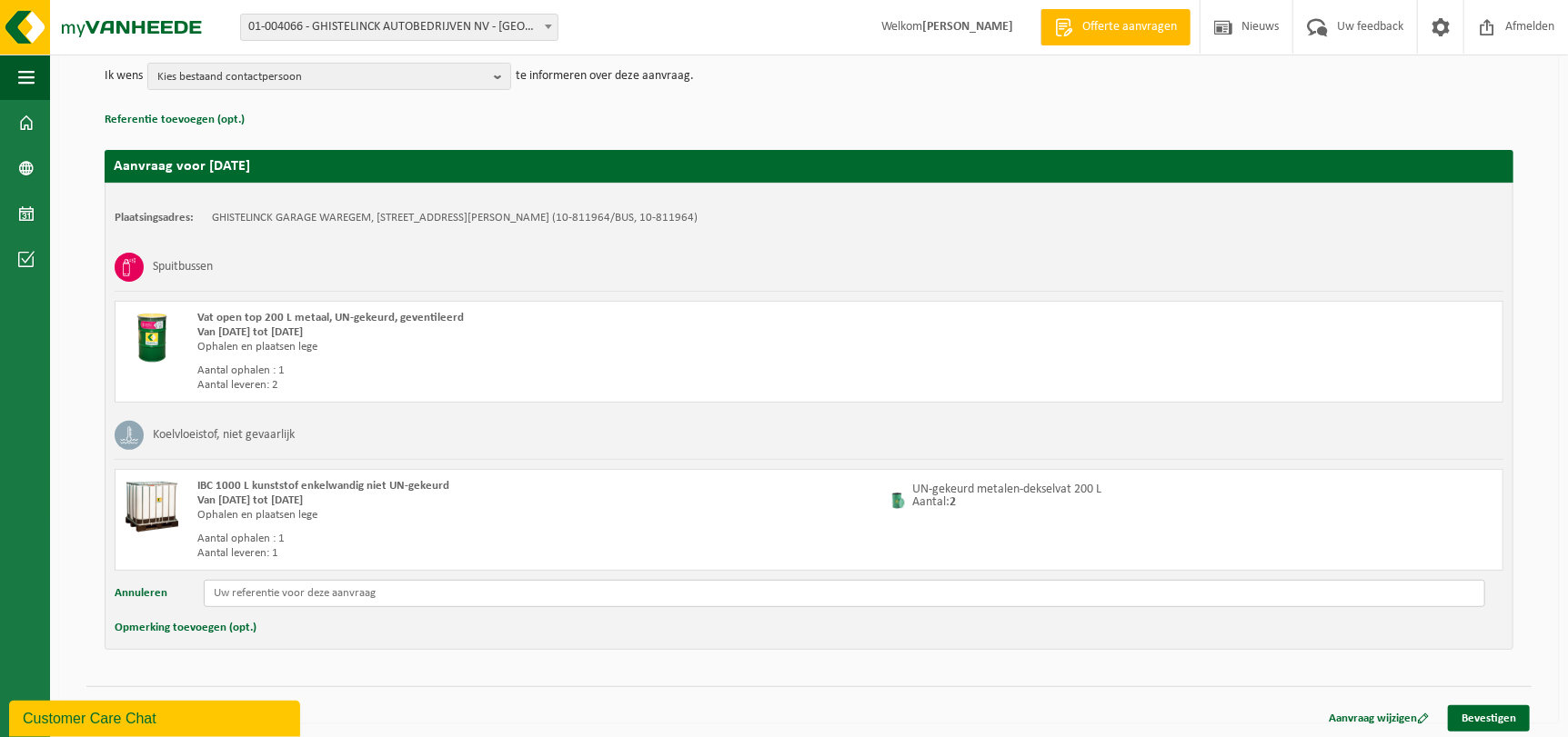
click at [339, 589] on input "text" at bounding box center [843, 594] width 1281 height 28
type input "A"
type input "Afdeling vrachtwagens!"
click at [181, 629] on button "Opmerking toevoegen (opt.)" at bounding box center [186, 628] width 142 height 24
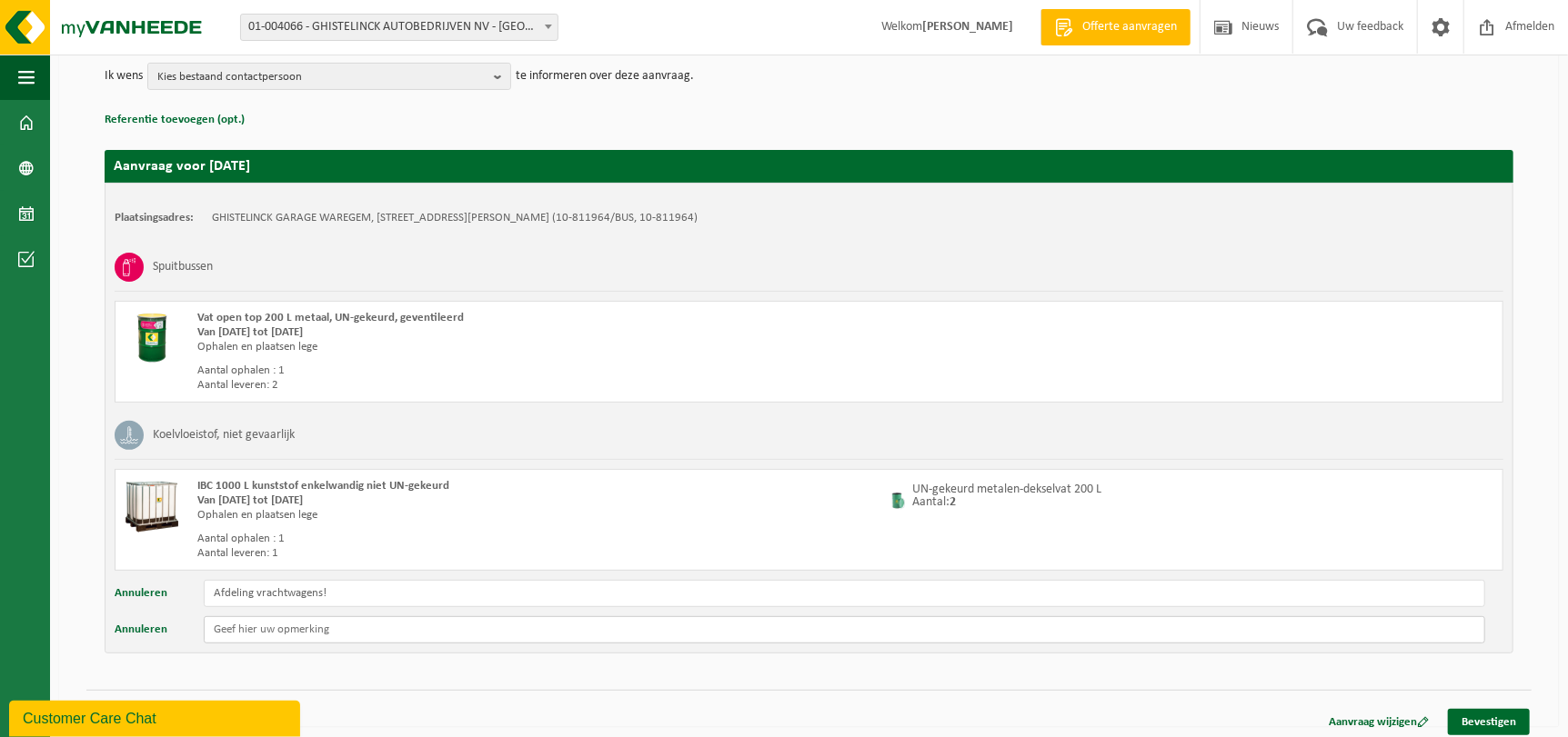
click at [381, 640] on input "text" at bounding box center [843, 630] width 1281 height 28
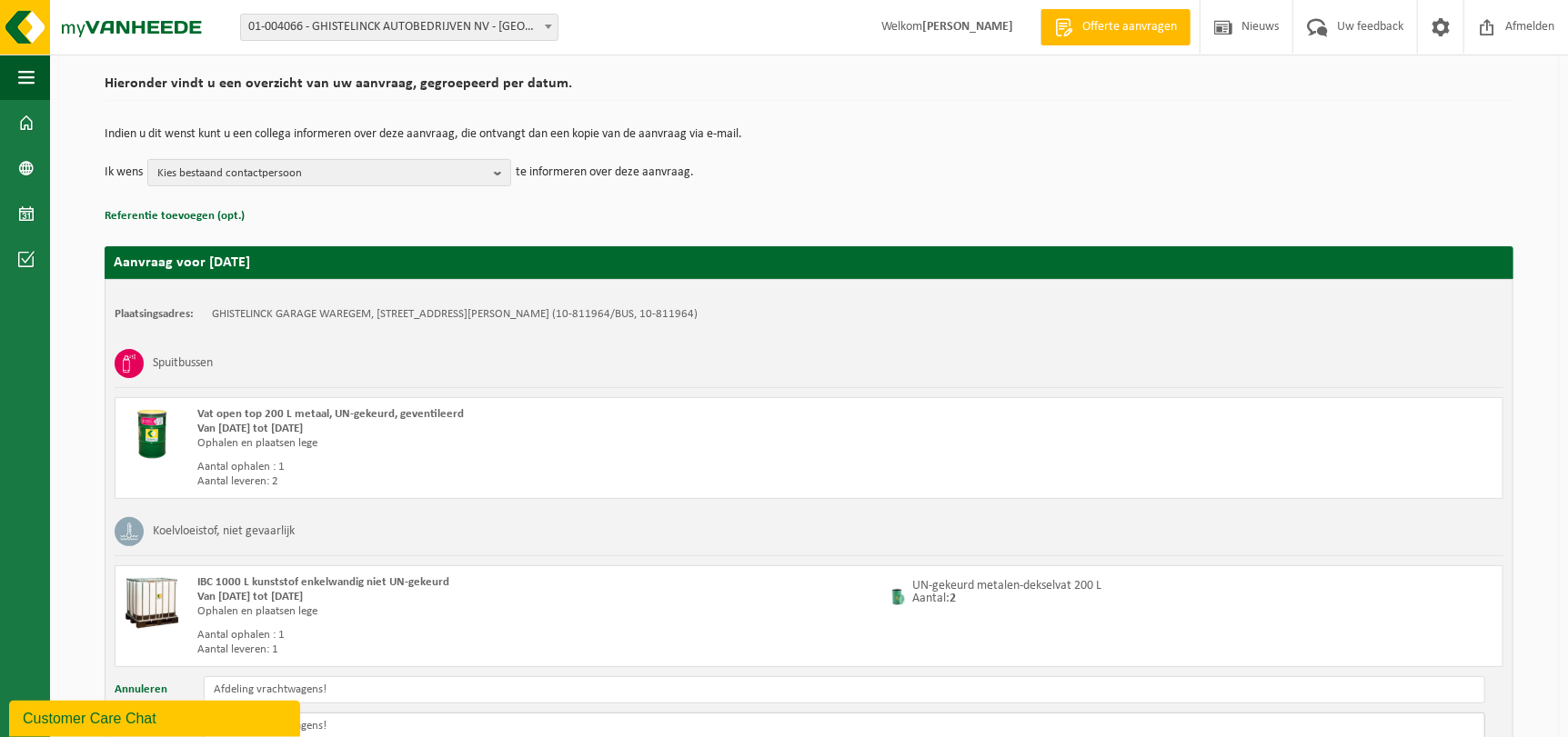
scroll to position [232, 0]
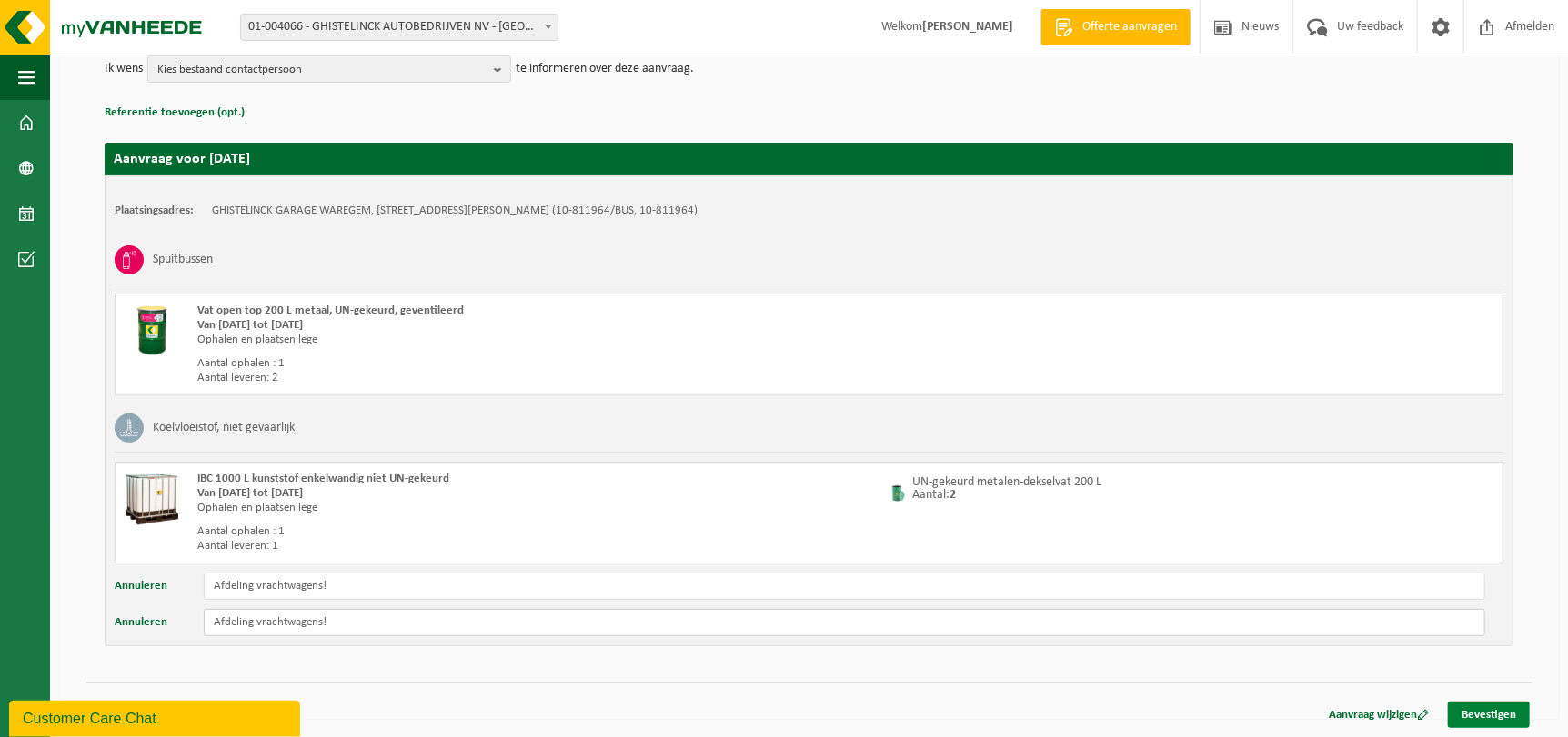
type input "Afdeling vrachtwagens!"
click at [1504, 702] on link "Bevestigen" at bounding box center [1488, 714] width 82 height 27
